Goal: Task Accomplishment & Management: Complete application form

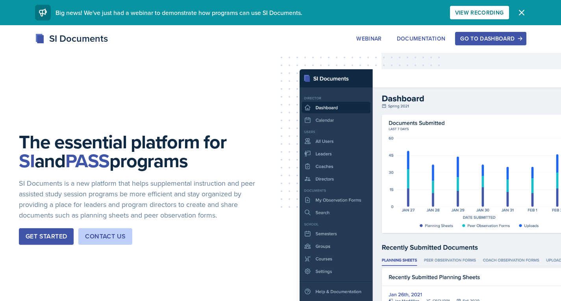
click at [475, 43] on button "Go to Dashboard" at bounding box center [490, 38] width 71 height 13
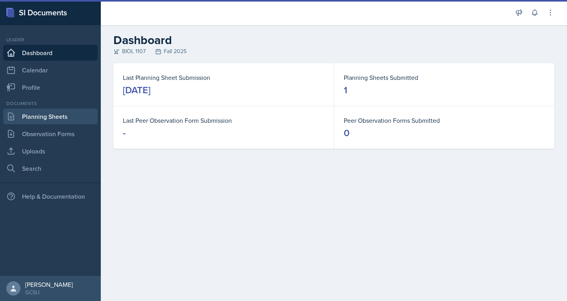
click at [62, 116] on link "Planning Sheets" at bounding box center [50, 117] width 94 height 16
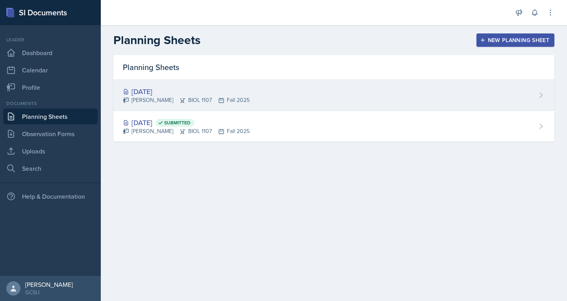
click at [170, 92] on div "[DATE]" at bounding box center [186, 91] width 127 height 11
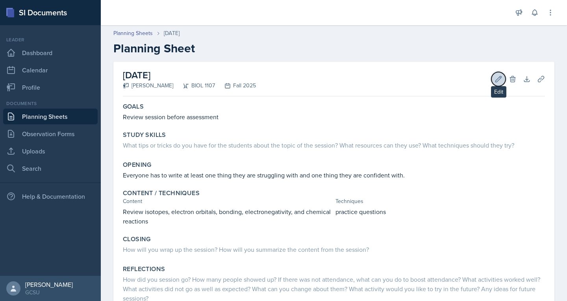
click at [495, 78] on icon at bounding box center [498, 79] width 8 height 8
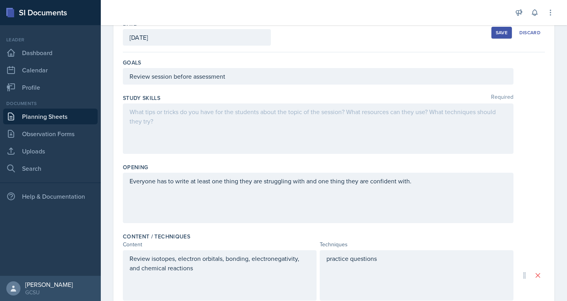
scroll to position [49, 0]
click at [221, 113] on p at bounding box center [317, 111] width 377 height 9
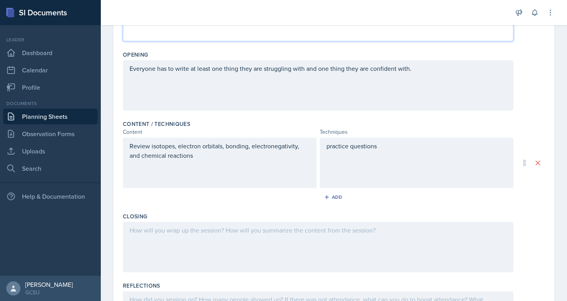
scroll to position [233, 0]
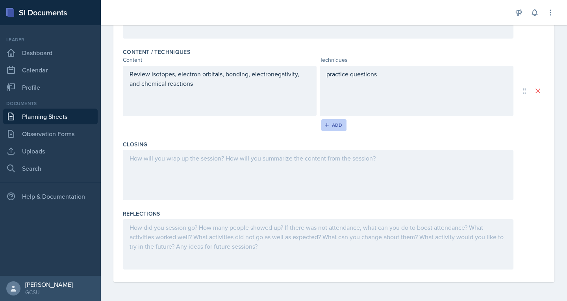
click at [327, 124] on div "Add" at bounding box center [334, 125] width 17 height 6
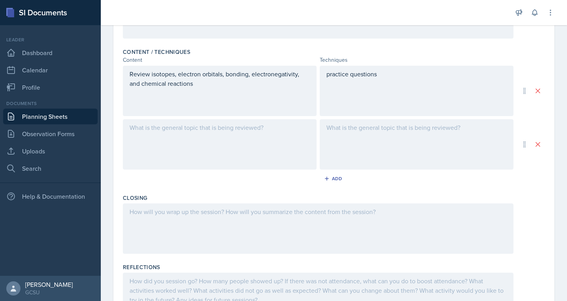
click at [183, 124] on div at bounding box center [220, 144] width 194 height 50
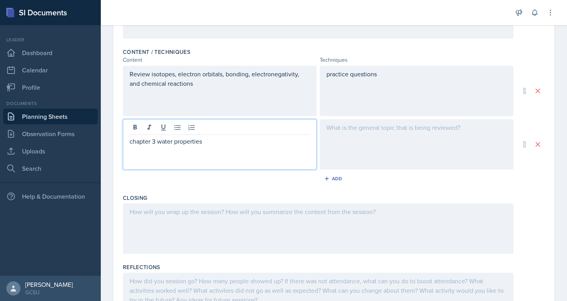
click at [383, 143] on div at bounding box center [417, 144] width 194 height 50
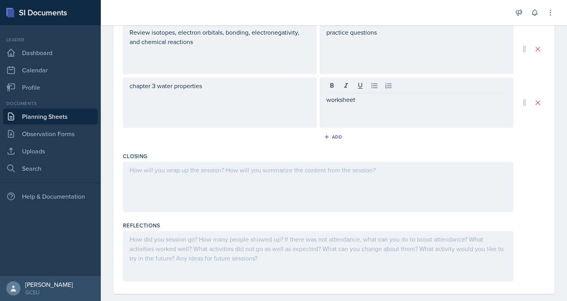
click at [298, 183] on div at bounding box center [318, 187] width 390 height 50
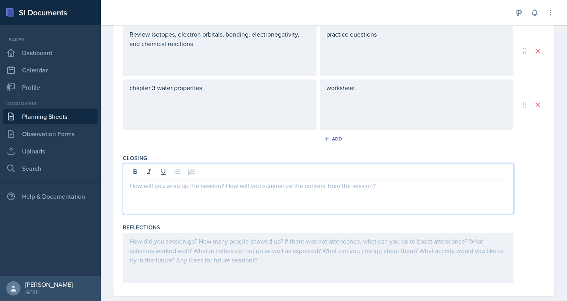
scroll to position [270, 0]
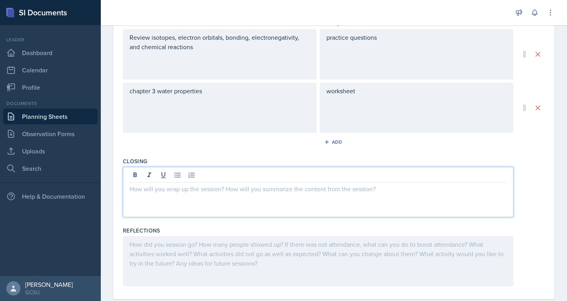
paste div
click at [160, 190] on p "Exit Ticket:Which property of water do you think is MOST important for life, an…" at bounding box center [317, 188] width 377 height 9
click at [390, 187] on p "Exit Ticket: Which property of water do you think is MOST important for life, a…" at bounding box center [317, 188] width 377 height 9
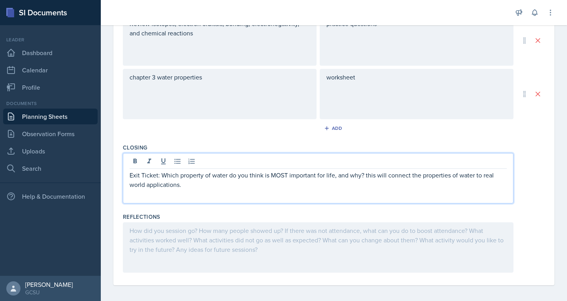
scroll to position [287, 0]
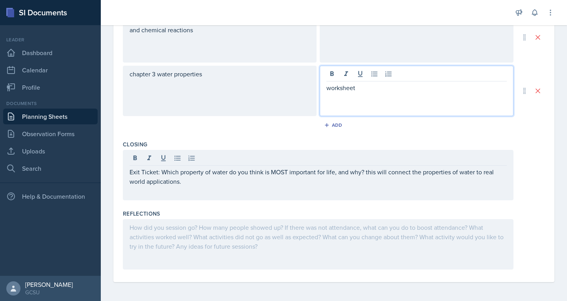
click at [366, 78] on div "worksheet" at bounding box center [417, 91] width 194 height 50
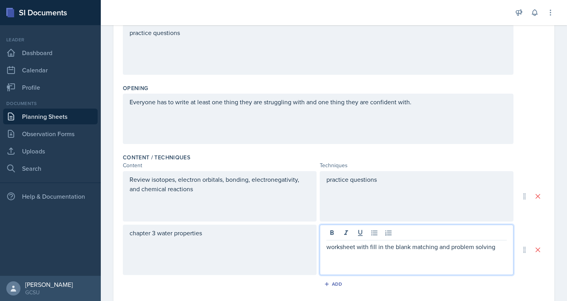
scroll to position [0, 0]
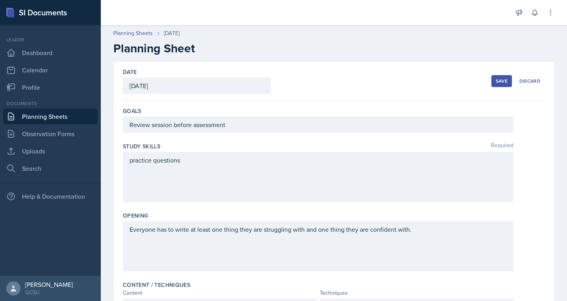
click at [249, 162] on div "practice questions" at bounding box center [318, 177] width 390 height 50
click at [496, 82] on div "Save" at bounding box center [502, 81] width 12 height 6
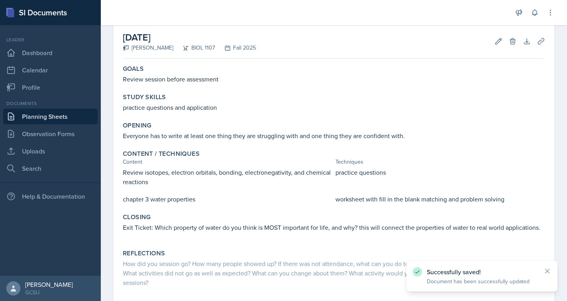
scroll to position [80, 0]
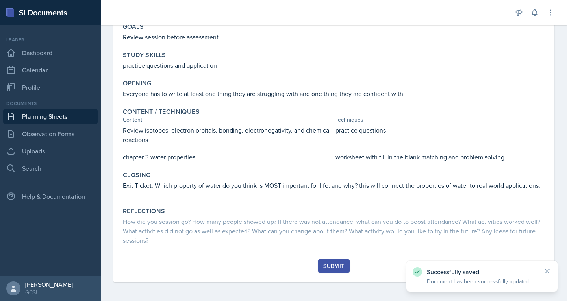
click at [330, 264] on div "Submit" at bounding box center [333, 266] width 21 height 6
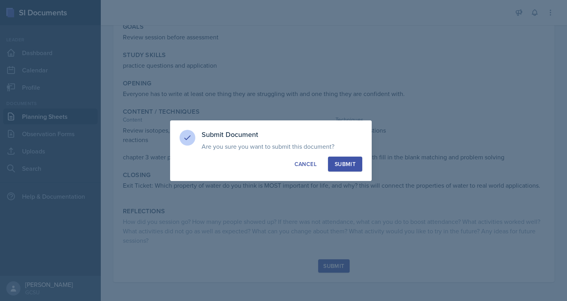
click at [356, 164] on button "Submit" at bounding box center [345, 164] width 34 height 15
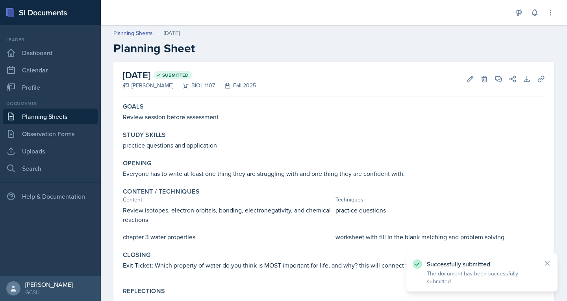
scroll to position [27, 0]
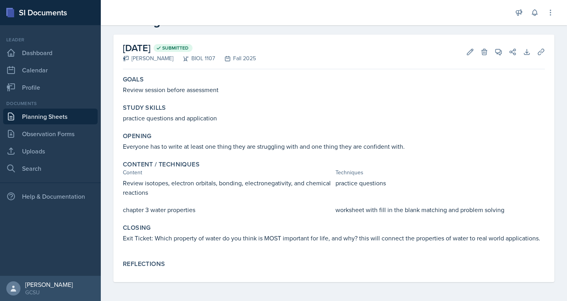
click at [36, 121] on link "Planning Sheets" at bounding box center [50, 117] width 94 height 16
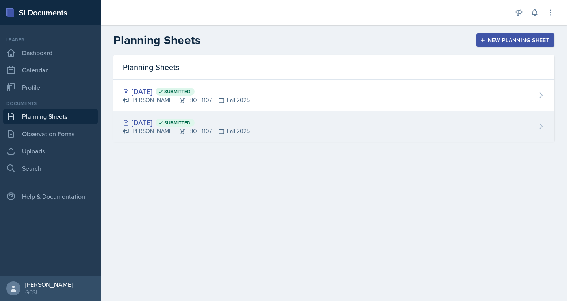
click at [161, 121] on div "[DATE] Submitted" at bounding box center [186, 122] width 127 height 11
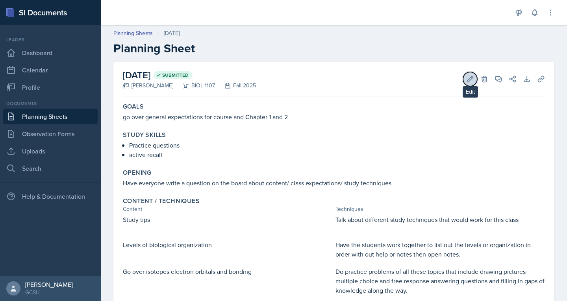
click at [466, 81] on icon at bounding box center [470, 79] width 8 height 8
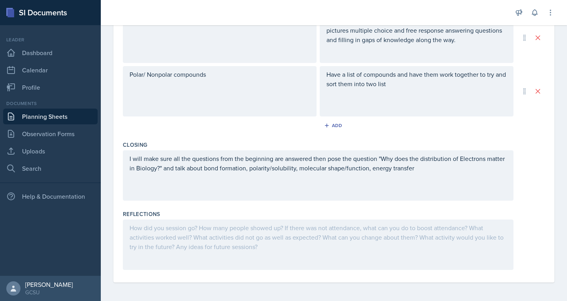
scroll to position [394, 0]
click at [230, 233] on div at bounding box center [318, 244] width 390 height 50
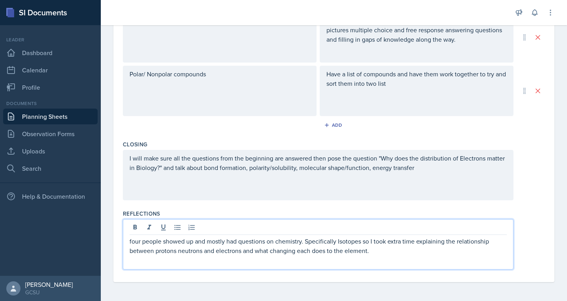
click at [397, 254] on p "four people showed up and mostly had questions on chemistry. Specifically Isoto…" at bounding box center [317, 246] width 377 height 19
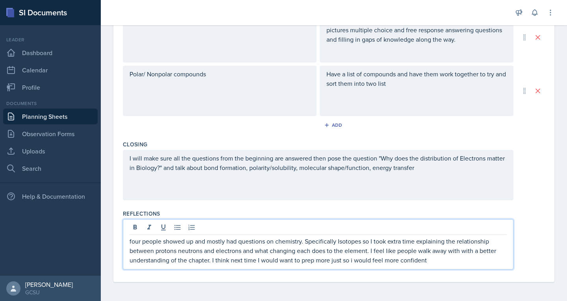
click at [131, 239] on p "four people showed up and mostly had questions on chemistry. Specifically Isoto…" at bounding box center [317, 251] width 377 height 28
click at [436, 261] on p "Four people showed up and mostly had questions on chemistry. Specifically Isoto…" at bounding box center [317, 251] width 377 height 28
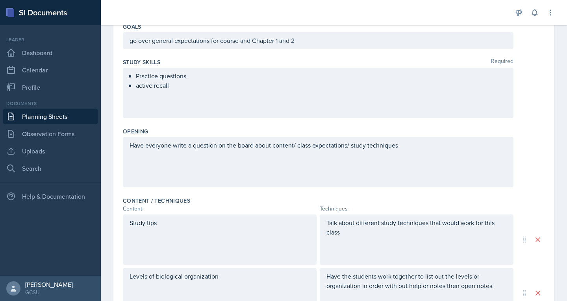
scroll to position [0, 0]
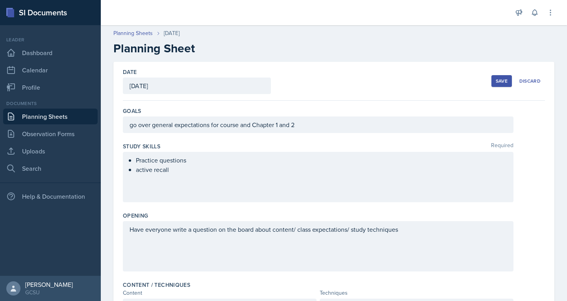
click at [496, 81] on div "Save" at bounding box center [502, 81] width 12 height 6
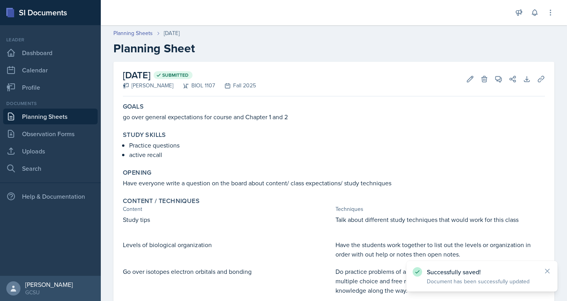
click at [22, 113] on link "Planning Sheets" at bounding box center [50, 117] width 94 height 16
